Goal: Navigation & Orientation: Understand site structure

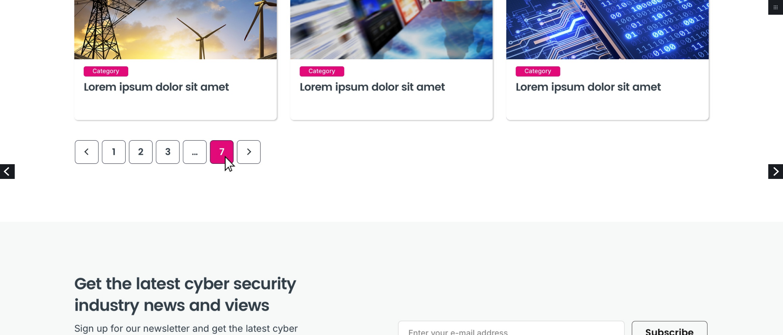
scroll to position [737, 0]
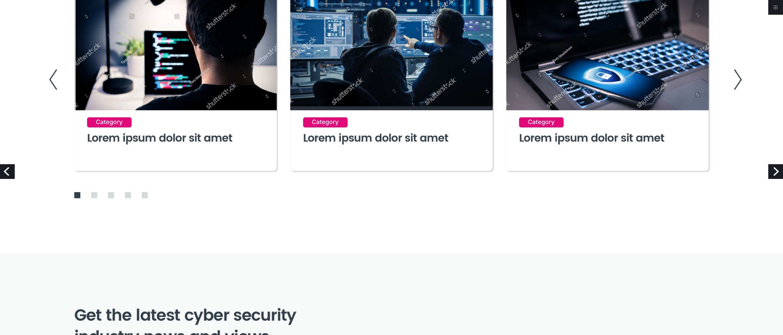
scroll to position [1953, 0]
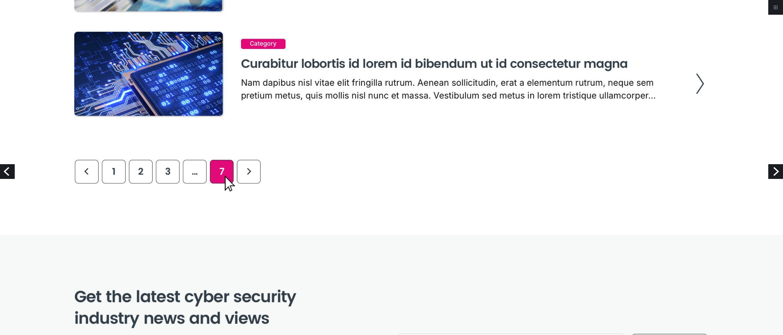
scroll to position [1106, 0]
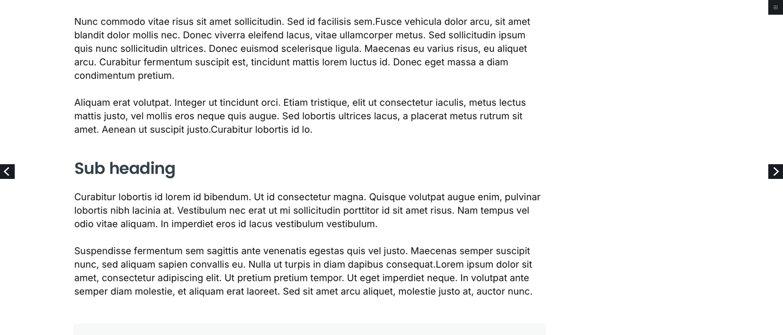
scroll to position [442, 0]
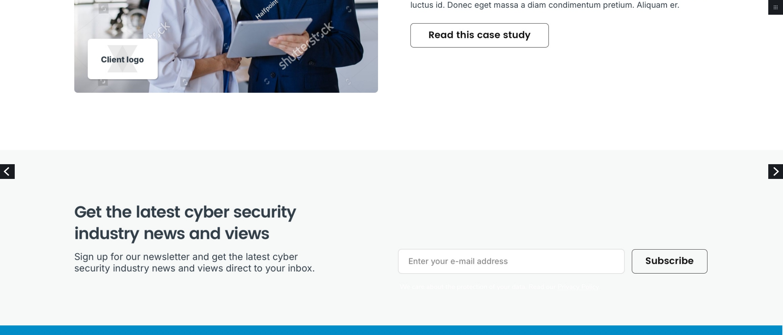
scroll to position [1364, 0]
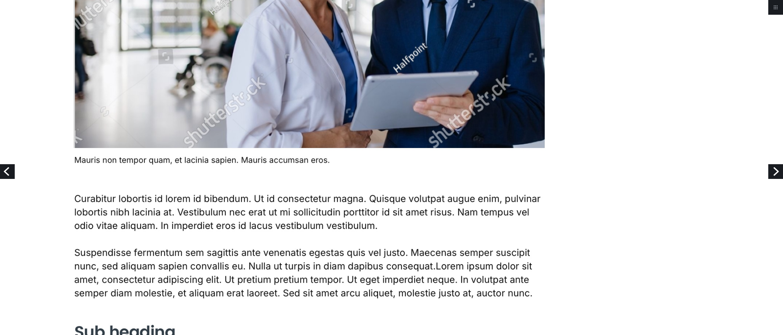
scroll to position [1216, 0]
